Goal: Information Seeking & Learning: Learn about a topic

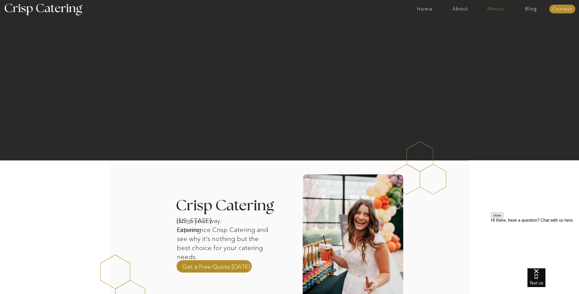
click at [494, 11] on nav "Menus" at bounding box center [495, 8] width 35 height 5
click at [491, 26] on nav "Summer (Mar-Aug)" at bounding box center [497, 23] width 46 height 5
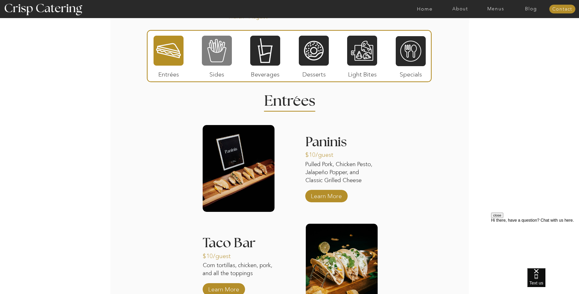
click at [209, 51] on div at bounding box center [217, 50] width 30 height 31
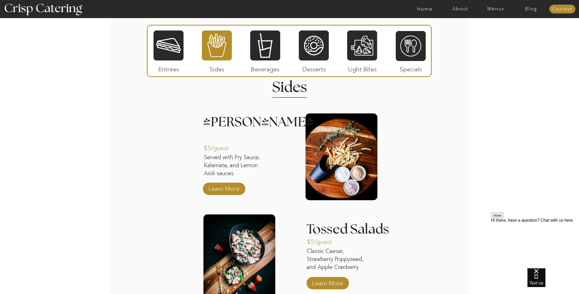
scroll to position [442, 0]
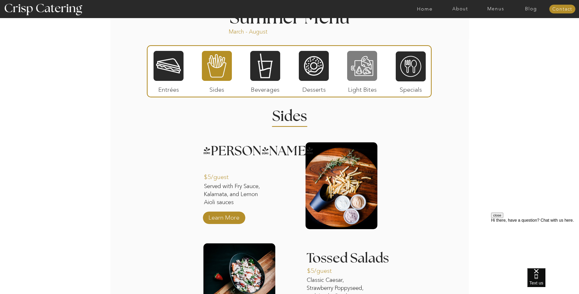
click at [365, 74] on div at bounding box center [362, 65] width 30 height 31
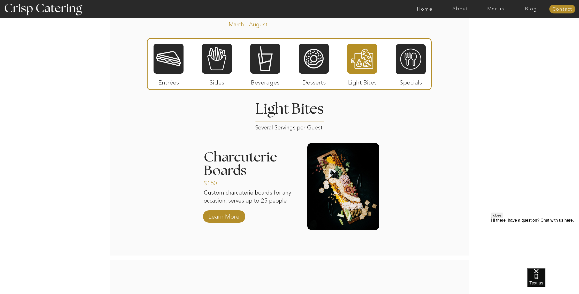
scroll to position [448, 0]
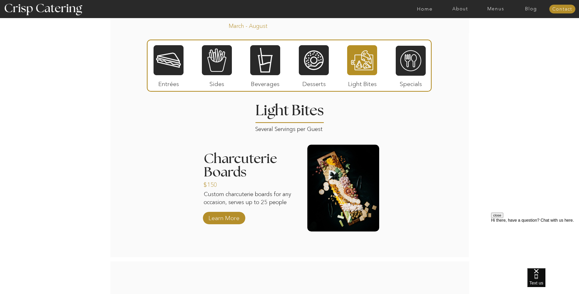
click at [210, 62] on div at bounding box center [217, 60] width 30 height 31
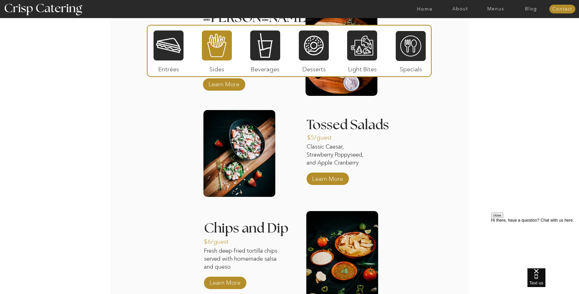
scroll to position [562, 0]
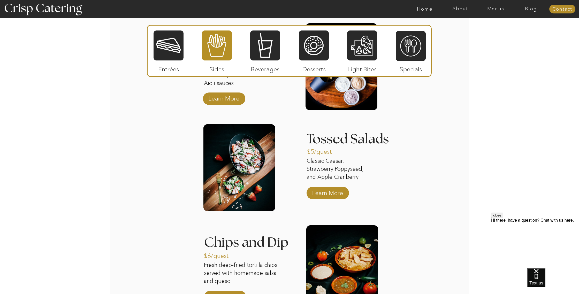
click at [503, 218] on button "close" at bounding box center [497, 215] width 12 height 5
drag, startPoint x: 366, startPoint y: 180, endPoint x: 305, endPoint y: 159, distance: 64.7
click at [306, 160] on p "Classic Caesar, Strawberry Poppyseed, and Apple Cranberry" at bounding box center [338, 169] width 64 height 25
click at [418, 179] on div "About Home Menus Contact Blog About Crisp Crisp Cares Reviews faq About Home Me…" at bounding box center [289, 81] width 579 height 1287
drag, startPoint x: 306, startPoint y: 160, endPoint x: 364, endPoint y: 183, distance: 62.9
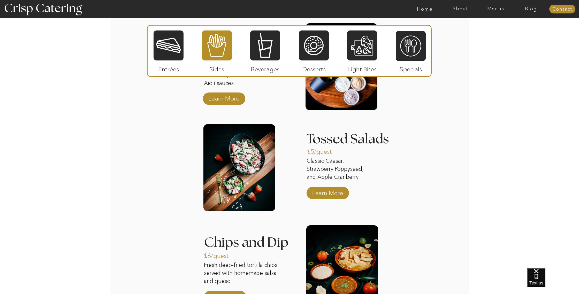
click at [364, 183] on div "About Home Menus Contact Blog About Crisp Crisp Cares Reviews faq About Home Me…" at bounding box center [289, 81] width 579 height 1287
click at [372, 175] on div "About Home Menus Contact Blog About Crisp Crisp Cares Reviews faq About Home Me…" at bounding box center [289, 81] width 579 height 1287
drag, startPoint x: 367, startPoint y: 179, endPoint x: 289, endPoint y: 161, distance: 80.9
click at [289, 161] on div "About Home Menus Contact Blog About Crisp Crisp Cares Reviews faq About Home Me…" at bounding box center [289, 81] width 579 height 1287
drag, startPoint x: 370, startPoint y: 159, endPoint x: 338, endPoint y: 164, distance: 33.0
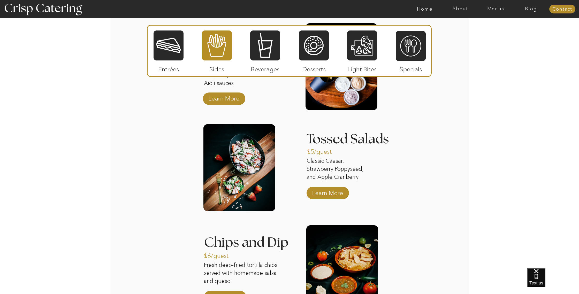
click at [370, 159] on p "Classic Caesar, Strawberry Poppyseed, and Apple Cranberry" at bounding box center [338, 169] width 64 height 25
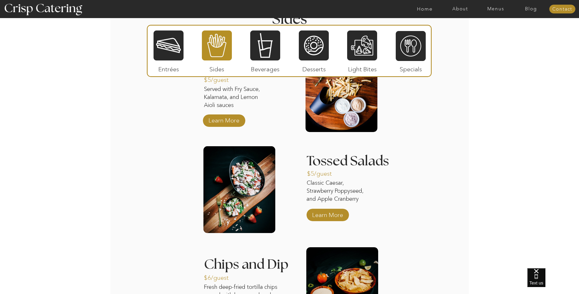
scroll to position [533, 0]
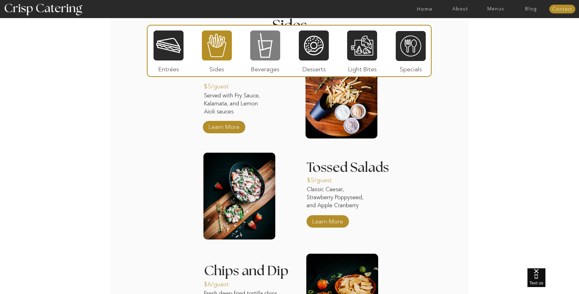
click at [270, 50] on div at bounding box center [265, 45] width 30 height 31
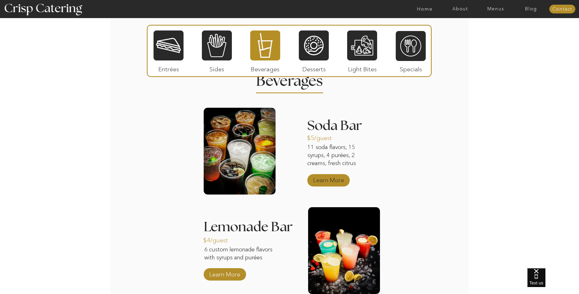
scroll to position [477, 0]
